Goal: Information Seeking & Learning: Find specific fact

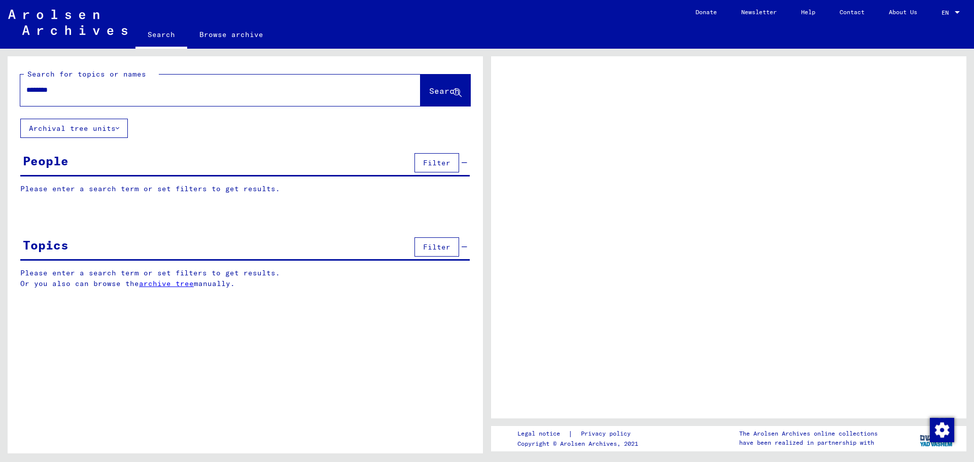
type input "*********"
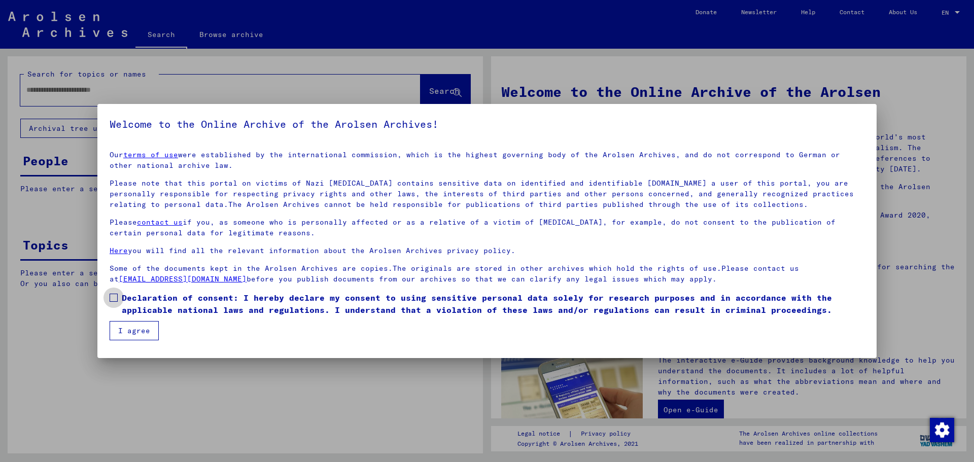
click at [112, 294] on span at bounding box center [114, 298] width 8 height 8
click at [127, 328] on button "I agree" at bounding box center [134, 330] width 49 height 19
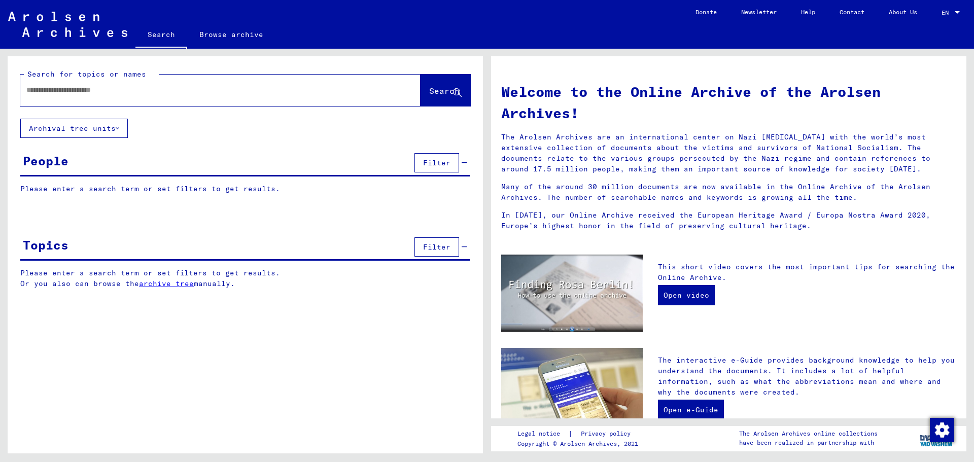
click at [33, 88] on input "text" at bounding box center [208, 90] width 364 height 11
type input "*********"
click at [433, 90] on span "Search" at bounding box center [444, 91] width 30 height 10
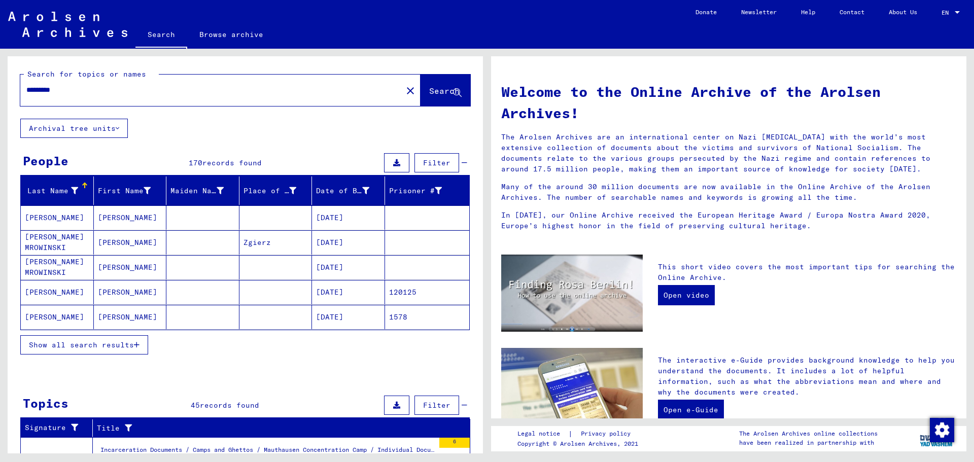
click at [120, 345] on span "Show all search results" at bounding box center [81, 344] width 105 height 9
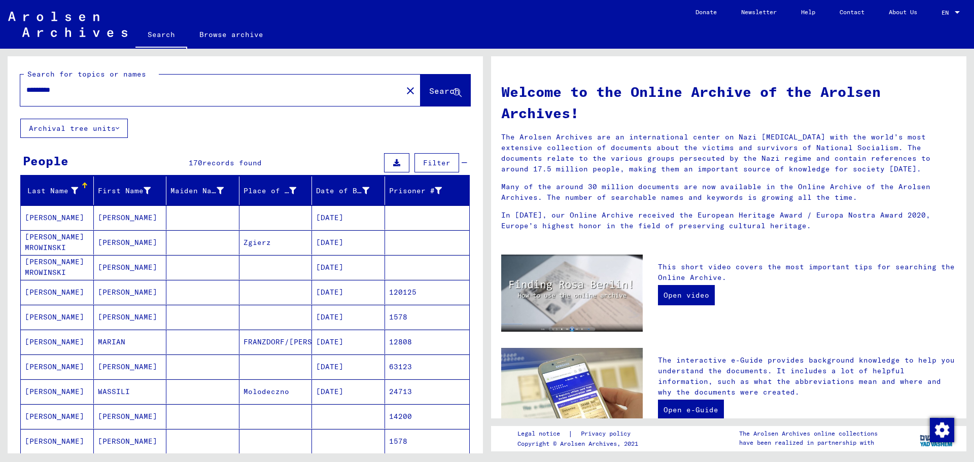
click at [120, 345] on mat-cell "MARIAN" at bounding box center [130, 342] width 73 height 24
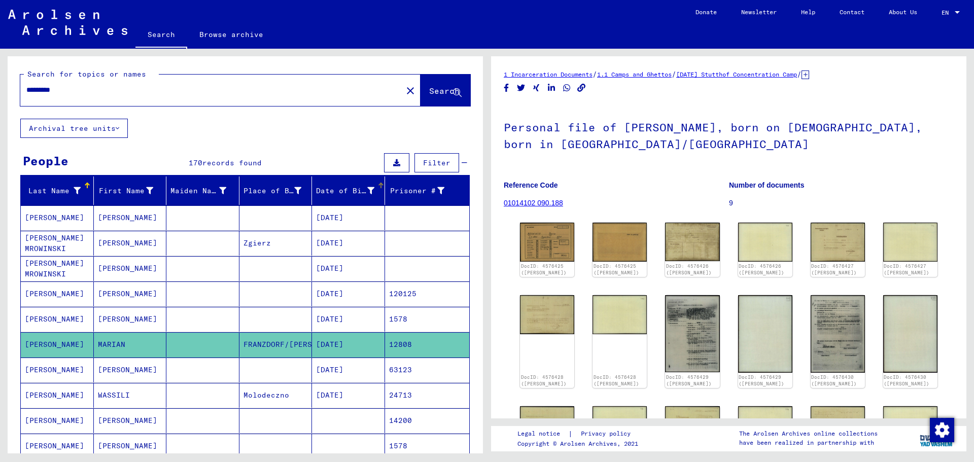
click at [329, 186] on div "Date of Birth" at bounding box center [345, 191] width 58 height 11
click at [329, 186] on div "Date of Birth" at bounding box center [351, 191] width 71 height 16
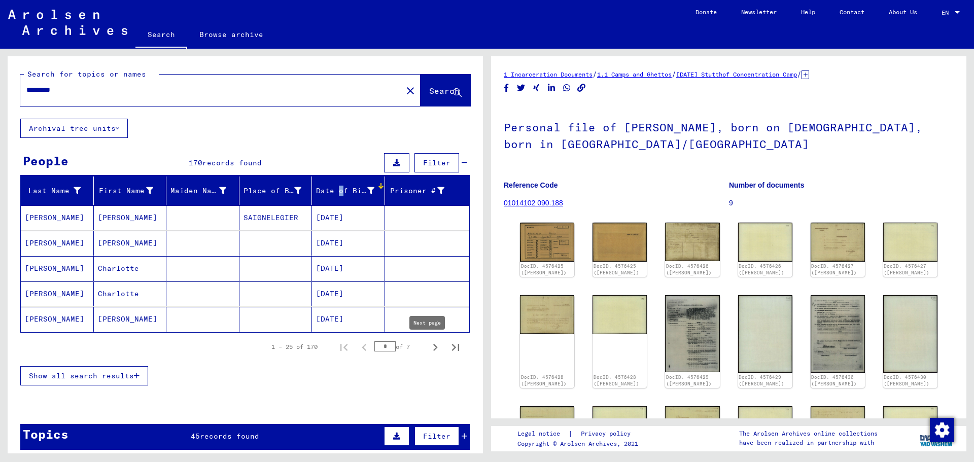
click at [428, 346] on icon "Next page" at bounding box center [435, 347] width 14 height 14
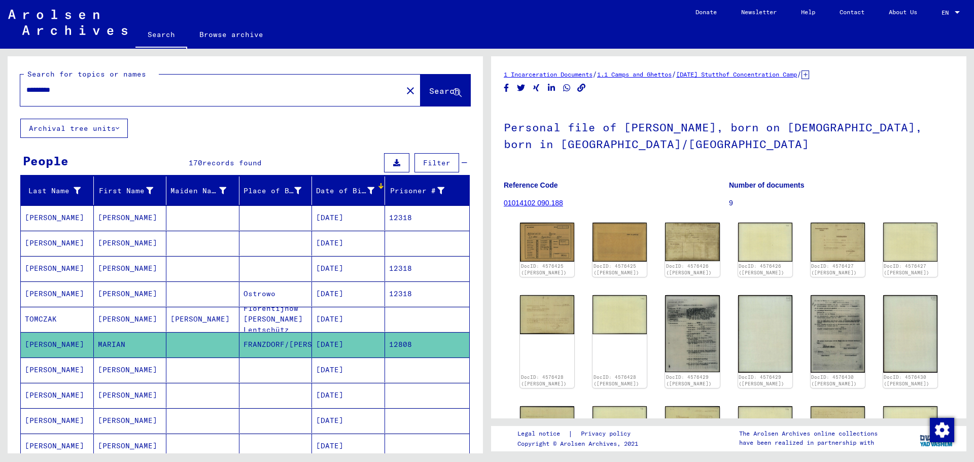
click at [326, 188] on div "Date of Birth" at bounding box center [345, 191] width 58 height 11
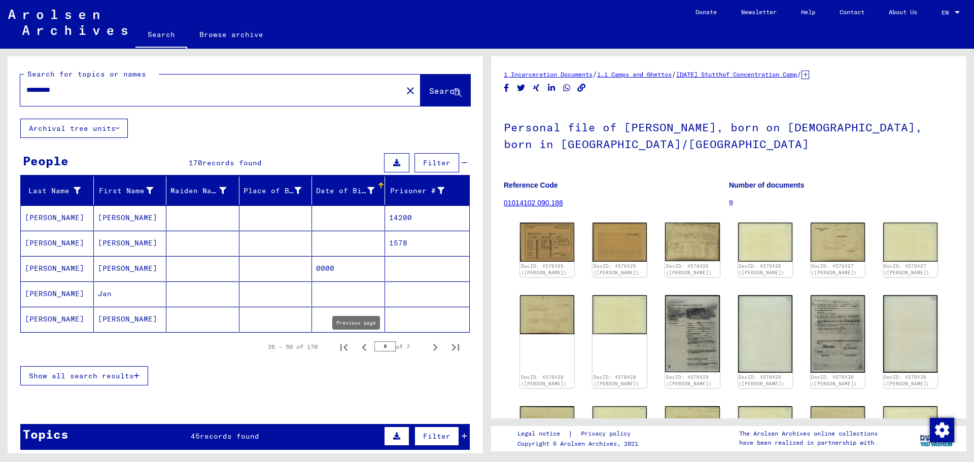
click at [357, 346] on icon "Previous page" at bounding box center [364, 347] width 14 height 14
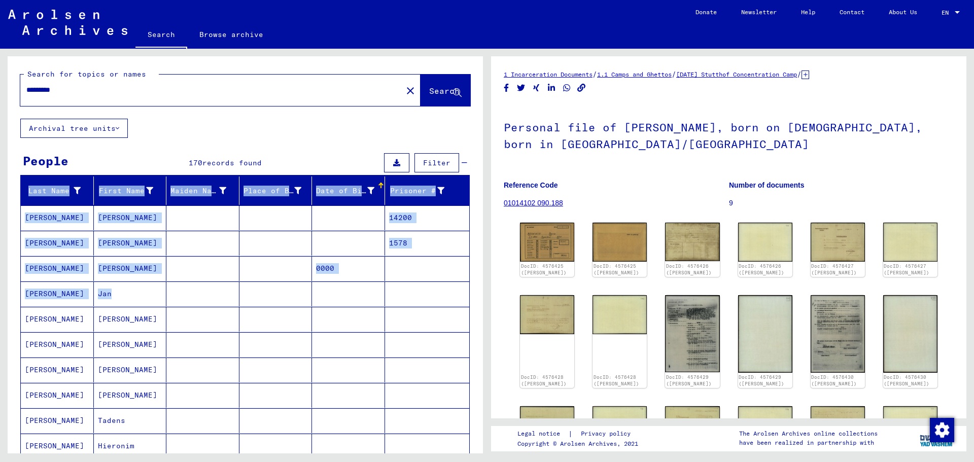
click at [355, 346] on mat-cell at bounding box center [348, 344] width 73 height 25
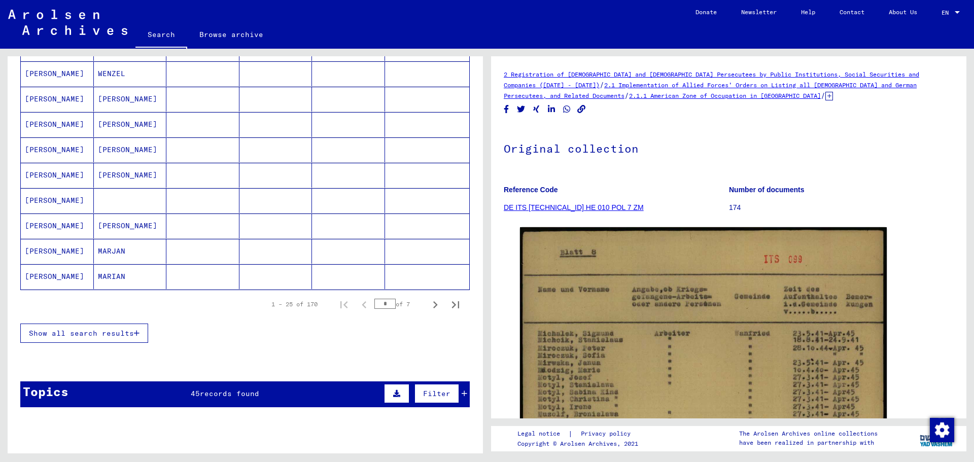
scroll to position [558, 0]
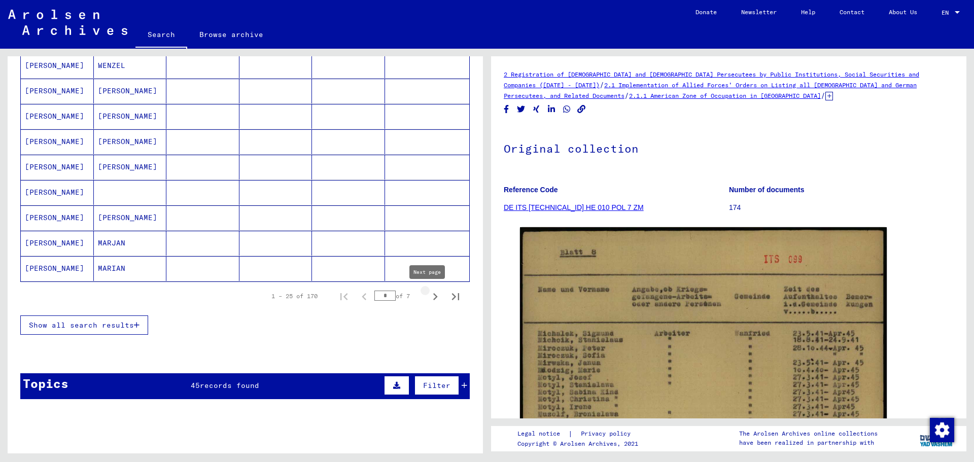
click at [428, 296] on icon "Next page" at bounding box center [435, 297] width 14 height 14
type input "*"
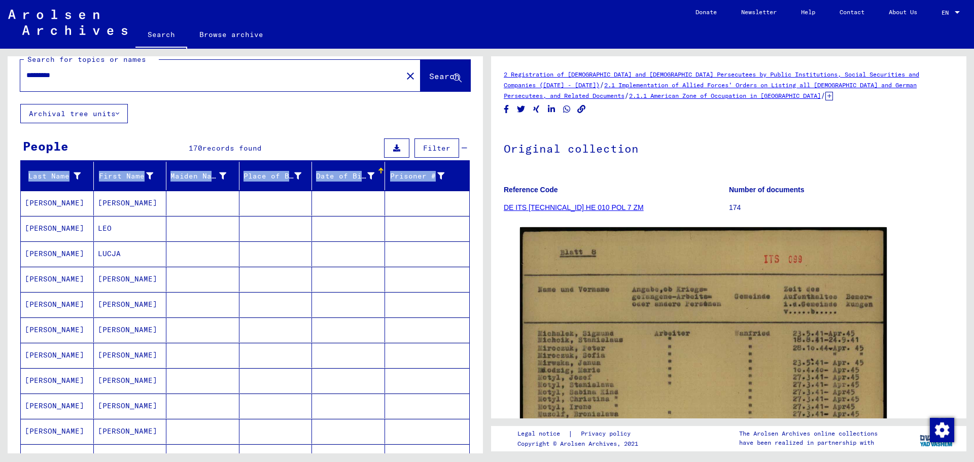
scroll to position [0, 0]
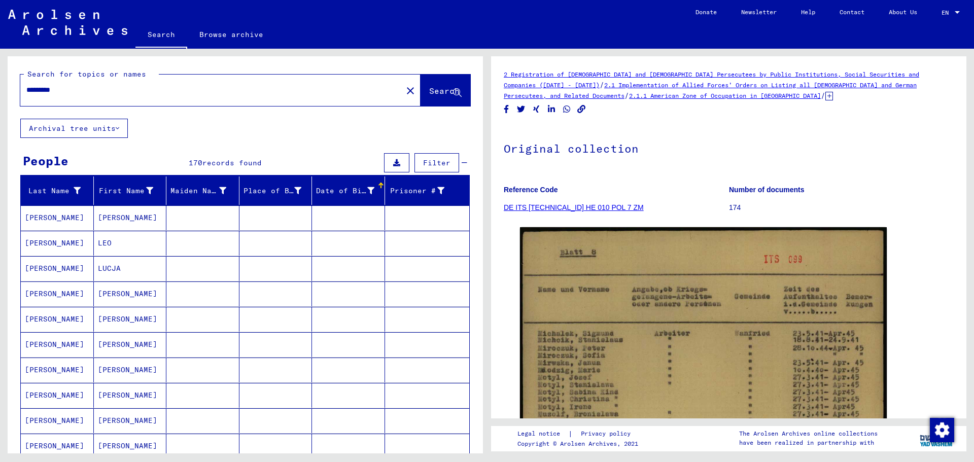
click at [67, 88] on input "*********" at bounding box center [211, 90] width 370 height 11
type input "**********"
click at [429, 89] on span "Search" at bounding box center [444, 91] width 30 height 10
